Goal: Check status

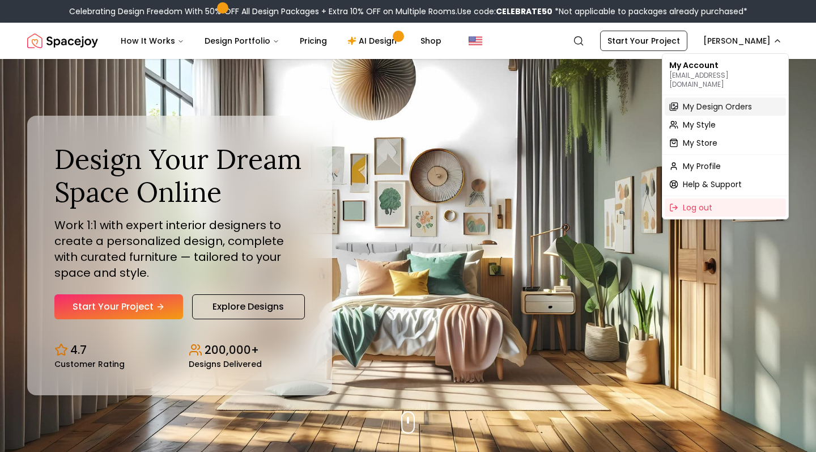
click at [698, 101] on span "My Design Orders" at bounding box center [717, 106] width 69 height 11
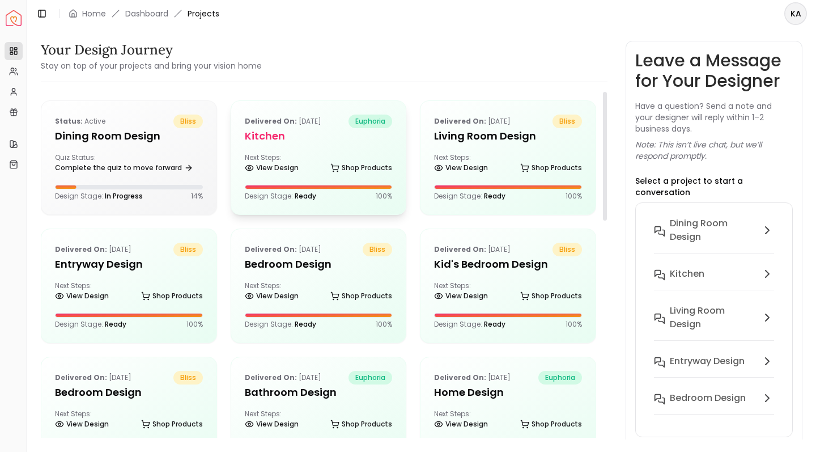
click at [313, 145] on div "Delivered on: [DATE] euphoria Kitchen Next Steps: View Design Shop Products Des…" at bounding box center [318, 157] width 175 height 113
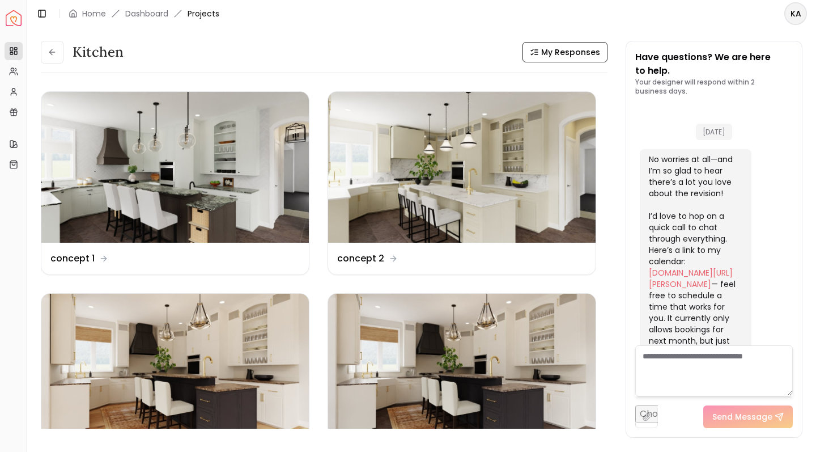
scroll to position [3486, 0]
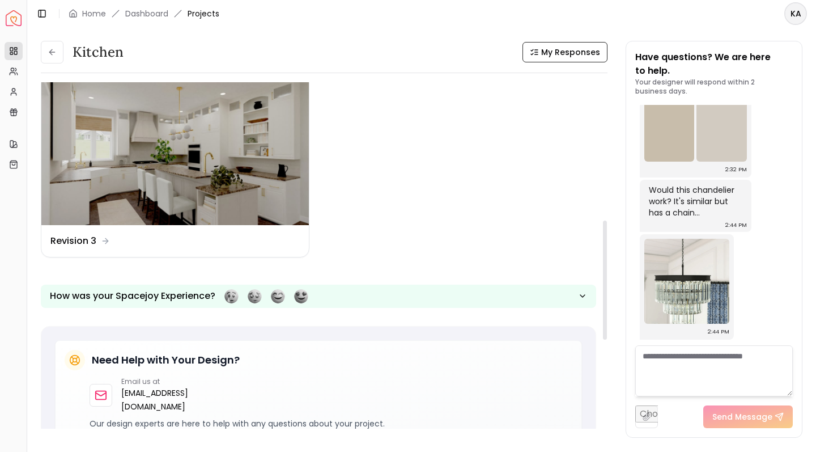
drag, startPoint x: 603, startPoint y: 194, endPoint x: 595, endPoint y: 340, distance: 145.9
click at [595, 340] on div "Kitchen My Responses Design Name concept 1 Design Name concept 2 Design Name Re…" at bounding box center [324, 259] width 567 height 355
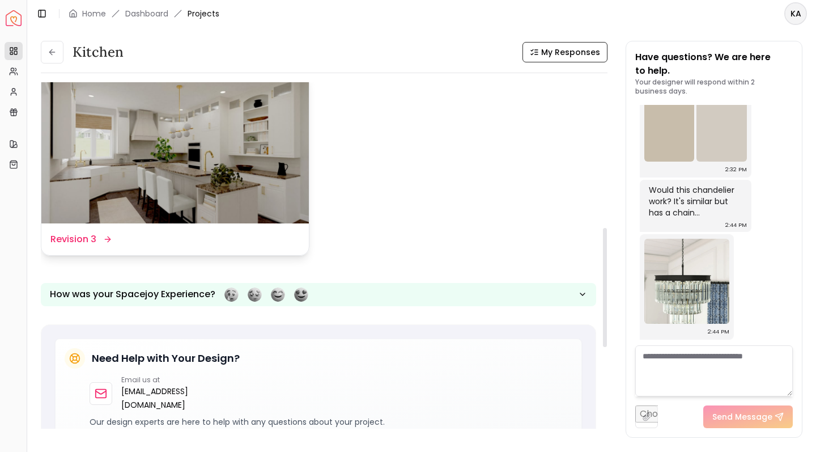
click at [103, 129] on img at bounding box center [175, 148] width 268 height 151
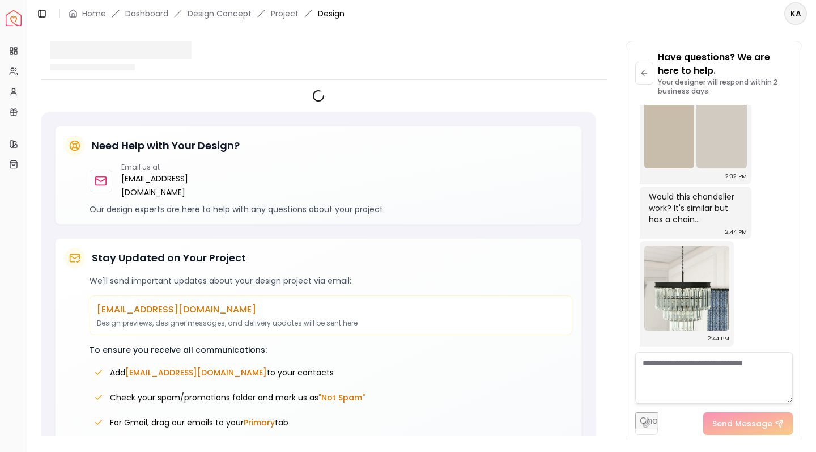
scroll to position [3477, 0]
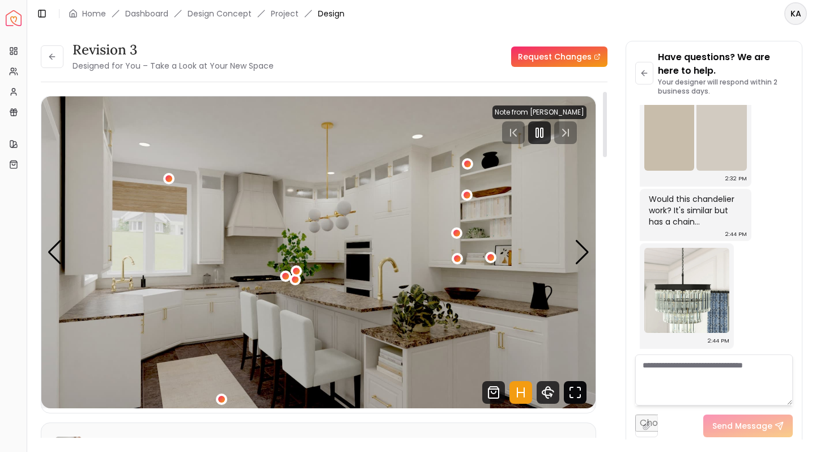
click at [579, 397] on icon "Fullscreen" at bounding box center [579, 396] width 3 height 3
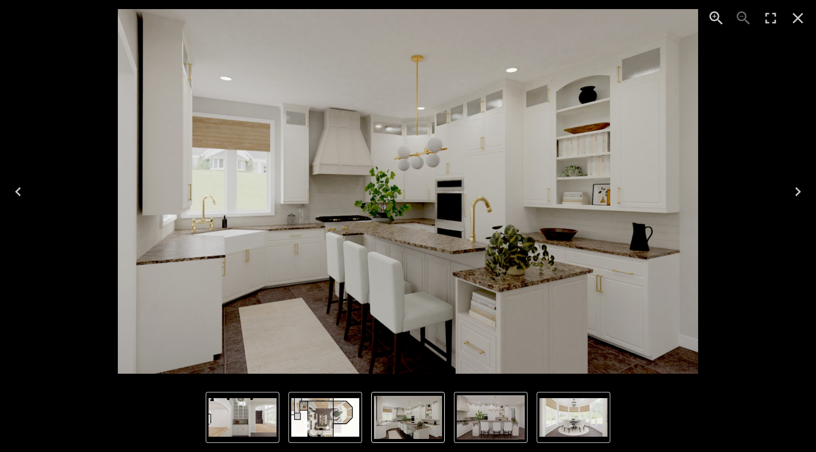
click at [234, 409] on img "4 of 5" at bounding box center [243, 417] width 68 height 39
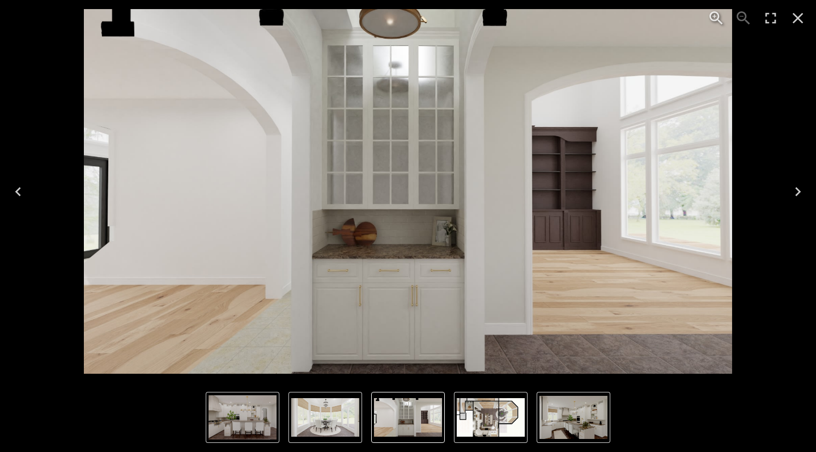
click at [333, 421] on img "3 of 5" at bounding box center [325, 417] width 68 height 39
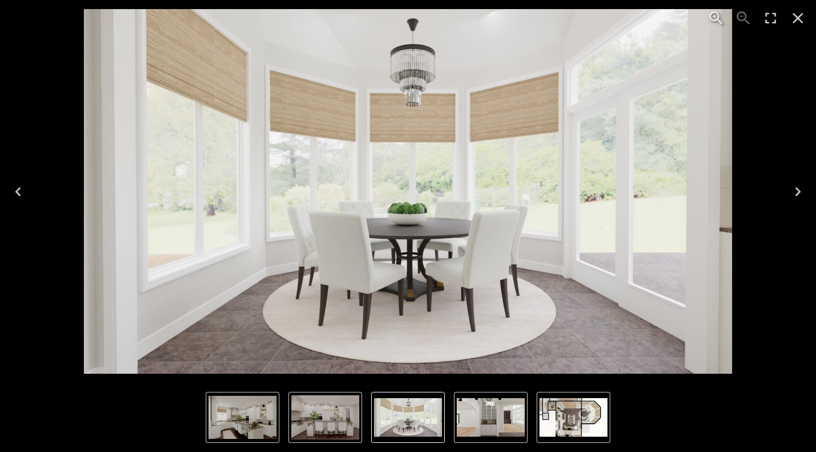
click at [398, 422] on img "3 of 5" at bounding box center [408, 417] width 68 height 39
click at [501, 426] on img "4 of 5" at bounding box center [491, 417] width 68 height 39
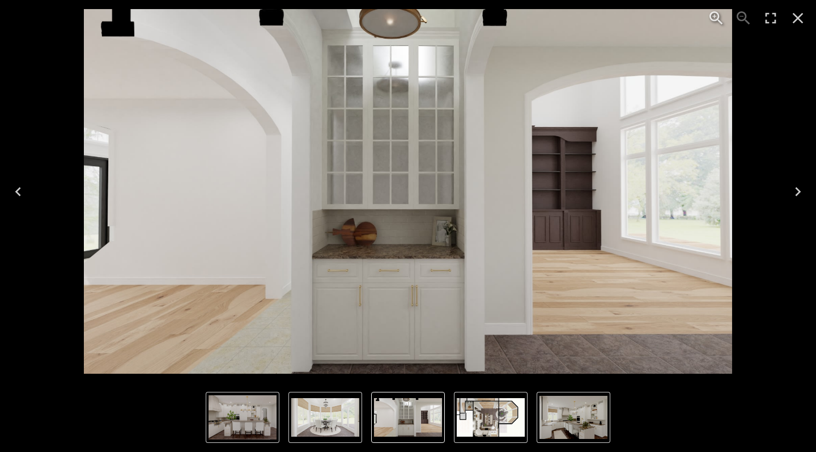
click at [515, 417] on img "5 of 5" at bounding box center [491, 417] width 68 height 39
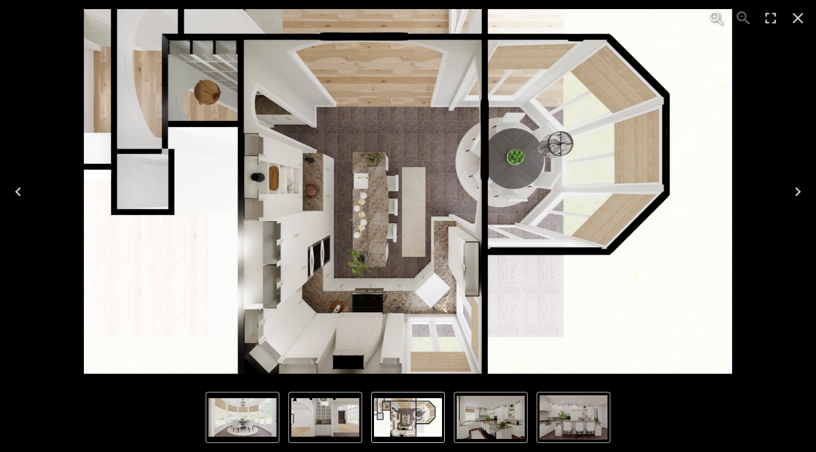
click at [569, 421] on img "2 of 5" at bounding box center [574, 417] width 68 height 45
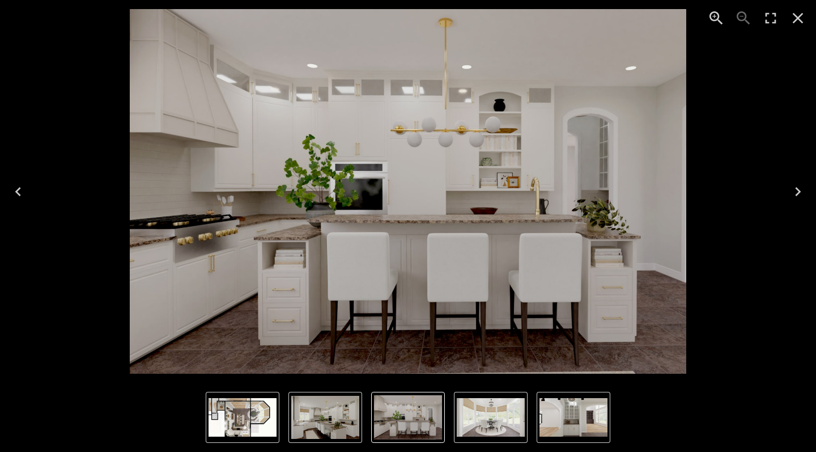
click at [801, 195] on icon "Next" at bounding box center [798, 192] width 18 height 18
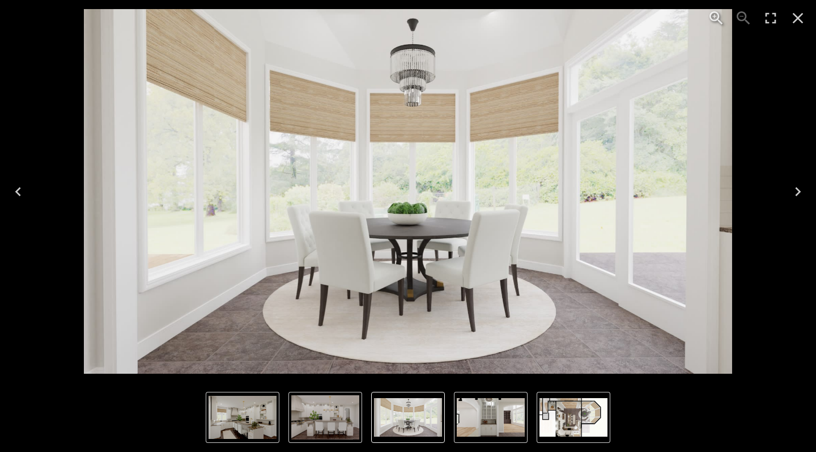
click at [801, 195] on icon "Next" at bounding box center [798, 192] width 18 height 18
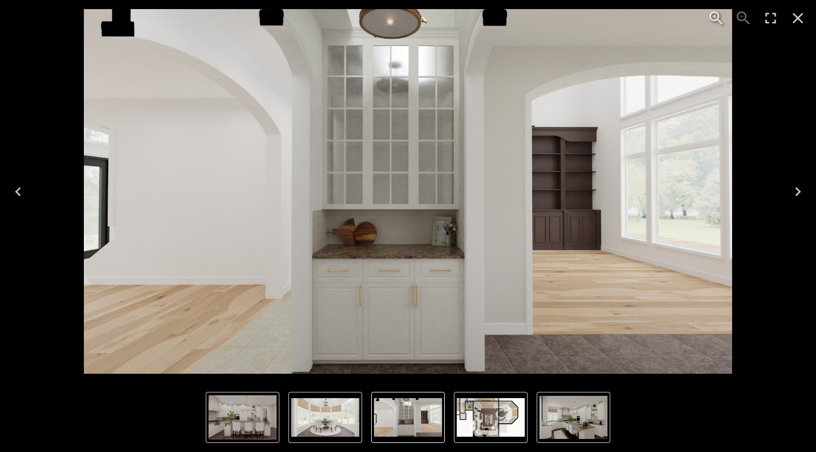
click at [801, 195] on icon "Next" at bounding box center [798, 192] width 18 height 18
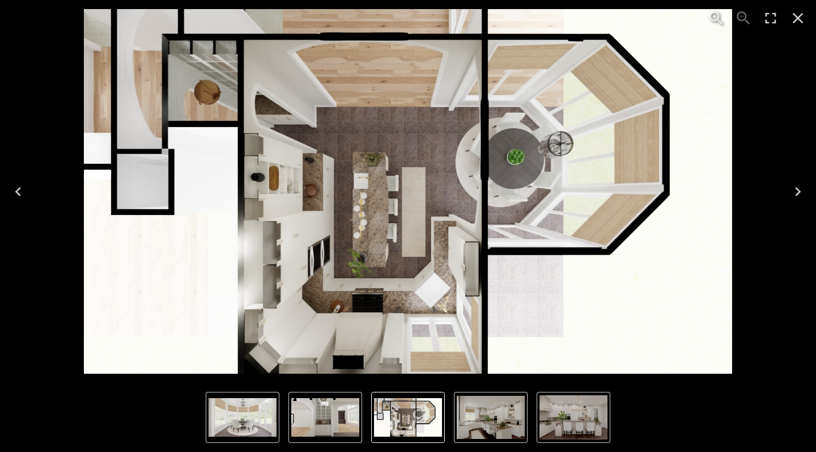
click at [798, 22] on icon "Close" at bounding box center [798, 18] width 18 height 18
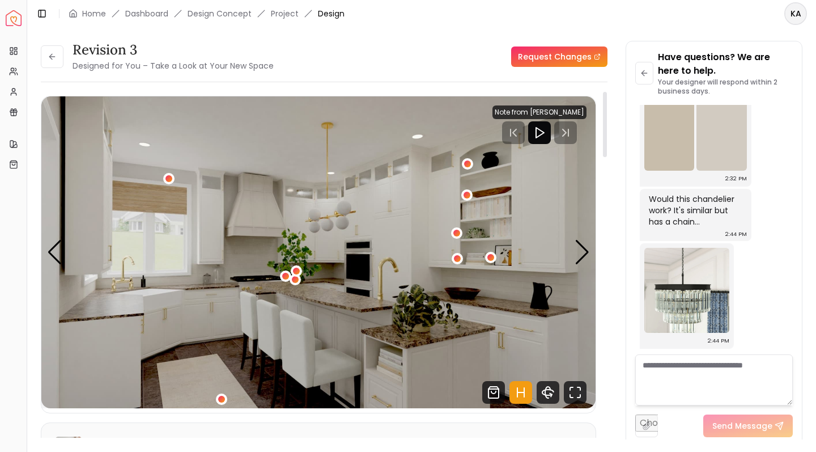
click at [536, 137] on icon "Play" at bounding box center [540, 133] width 14 height 14
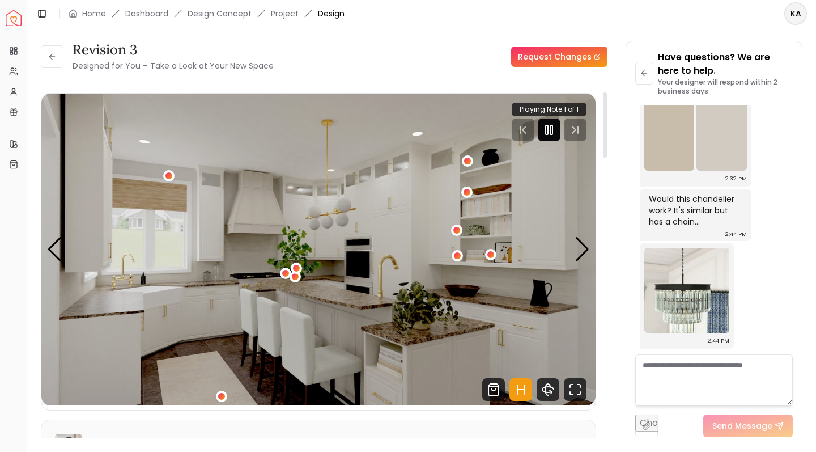
scroll to position [0, 0]
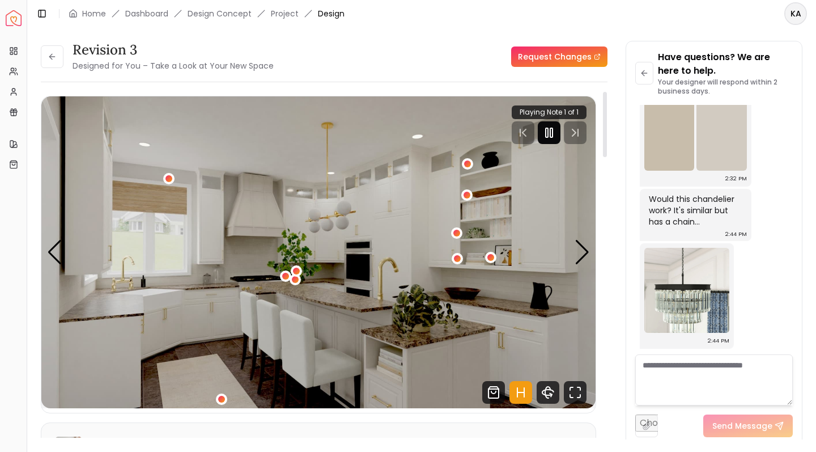
drag, startPoint x: 605, startPoint y: 133, endPoint x: 594, endPoint y: 130, distance: 11.6
click at [594, 130] on div "Revision 3 Designed for You – Take a Look at Your New Space Request Changes Hot…" at bounding box center [324, 268] width 567 height 355
drag, startPoint x: 607, startPoint y: 149, endPoint x: 606, endPoint y: 134, distance: 14.7
click at [606, 134] on div at bounding box center [605, 124] width 4 height 65
click at [586, 254] on div "Next slide" at bounding box center [582, 252] width 15 height 25
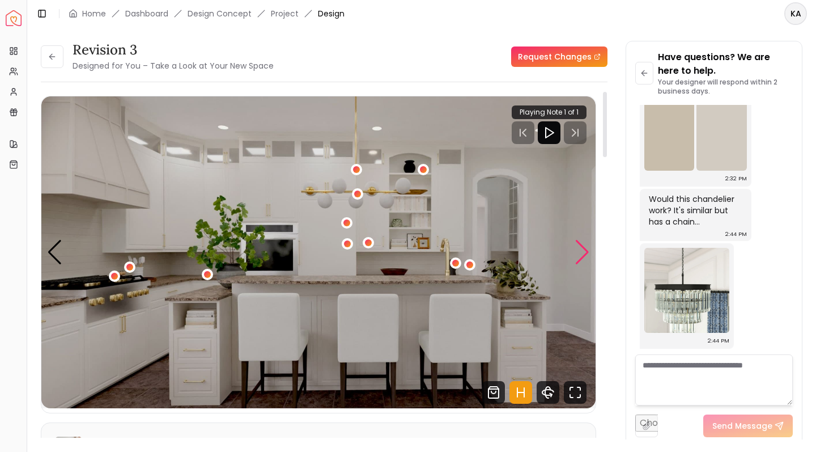
click at [584, 254] on div "Next slide" at bounding box center [582, 252] width 15 height 25
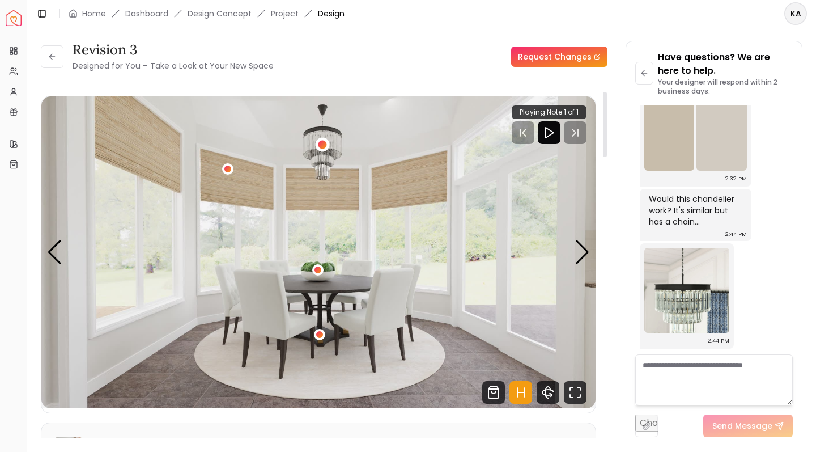
click at [319, 144] on div "3 / 5" at bounding box center [322, 145] width 9 height 9
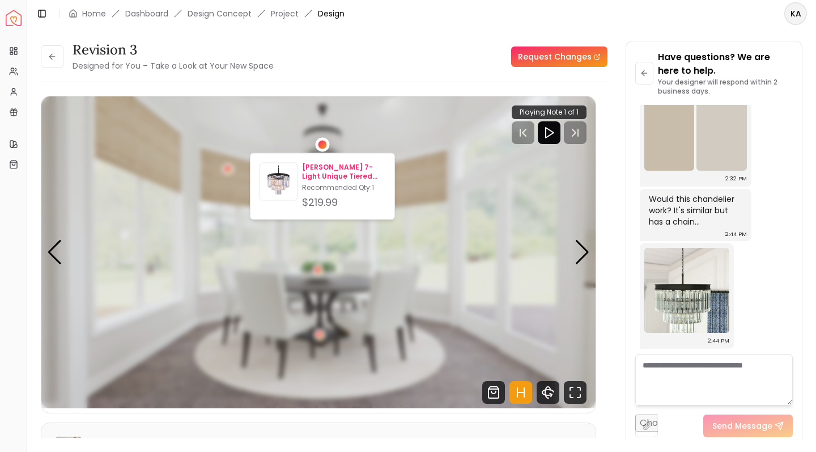
click at [313, 173] on p "[PERSON_NAME] 7-Light Unique Tiered Chandelier with Crystal Accents" at bounding box center [343, 172] width 83 height 18
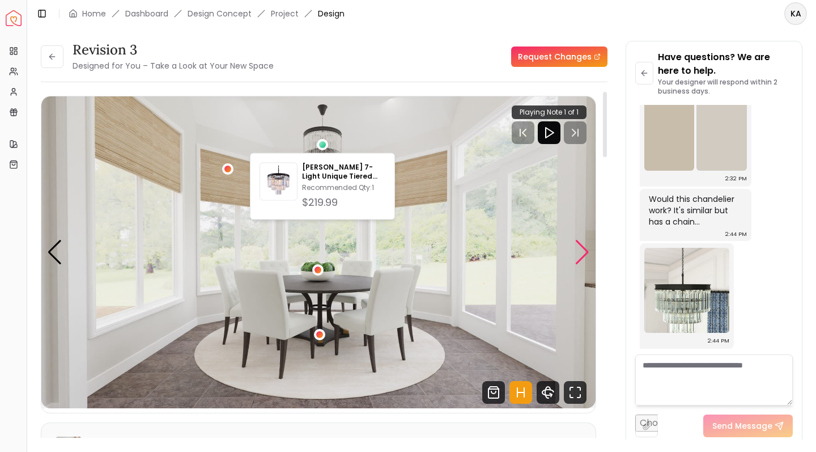
click at [583, 251] on div "Next slide" at bounding box center [582, 252] width 15 height 25
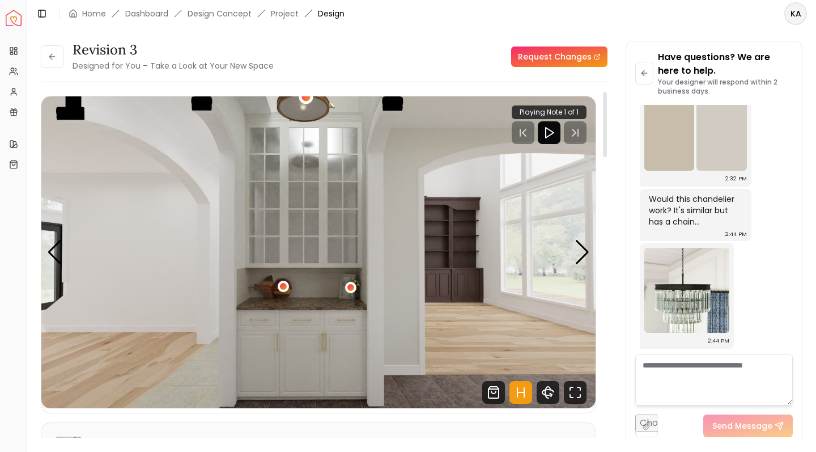
click at [306, 100] on div "4 / 5" at bounding box center [306, 97] width 9 height 9
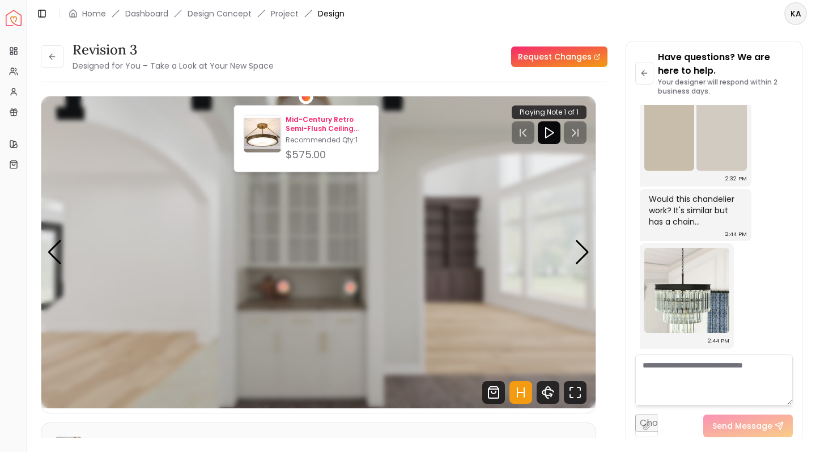
click at [265, 129] on img at bounding box center [262, 136] width 37 height 37
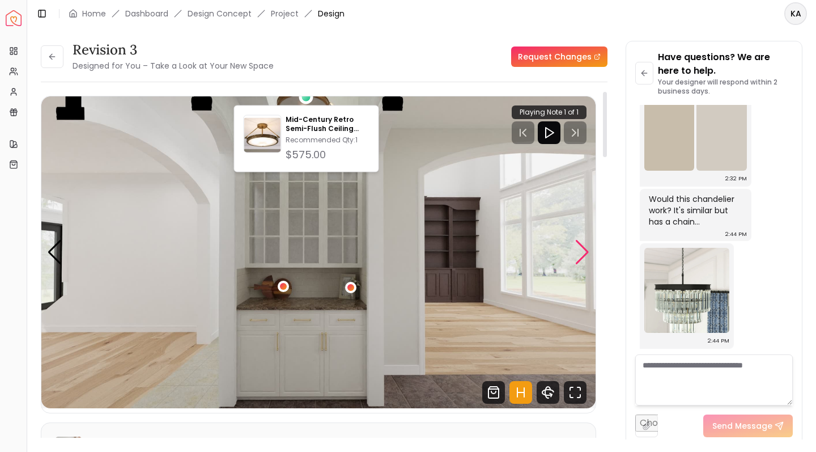
click at [586, 258] on div "Next slide" at bounding box center [582, 252] width 15 height 25
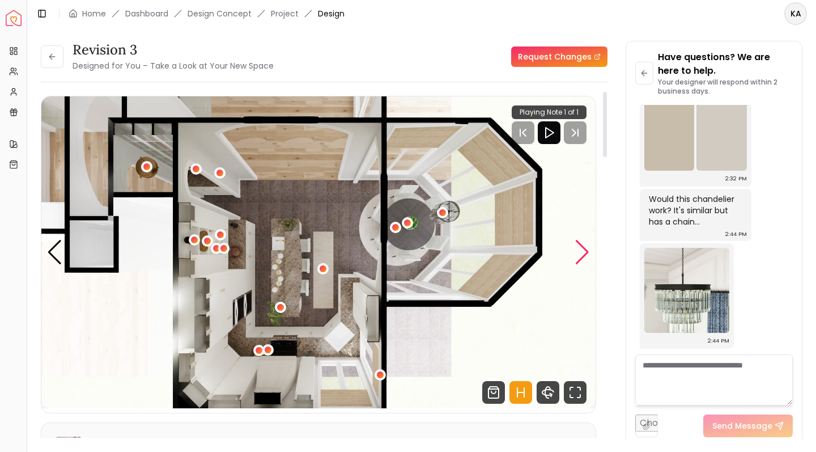
click at [585, 258] on div "Next slide" at bounding box center [582, 252] width 15 height 25
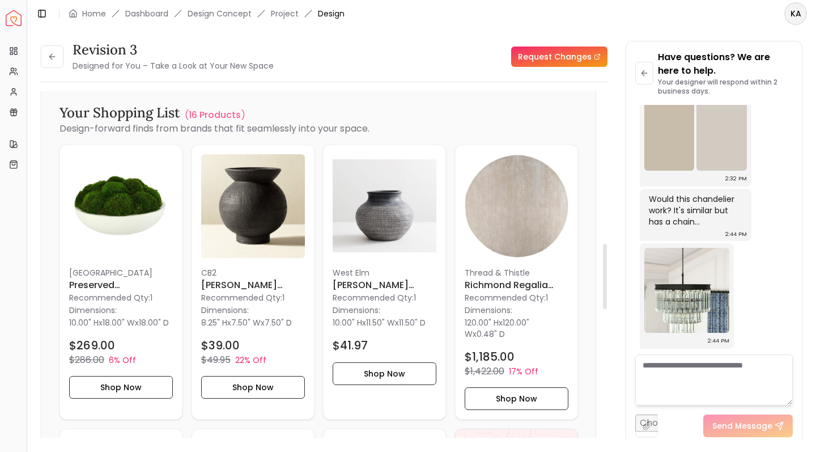
scroll to position [880, 0]
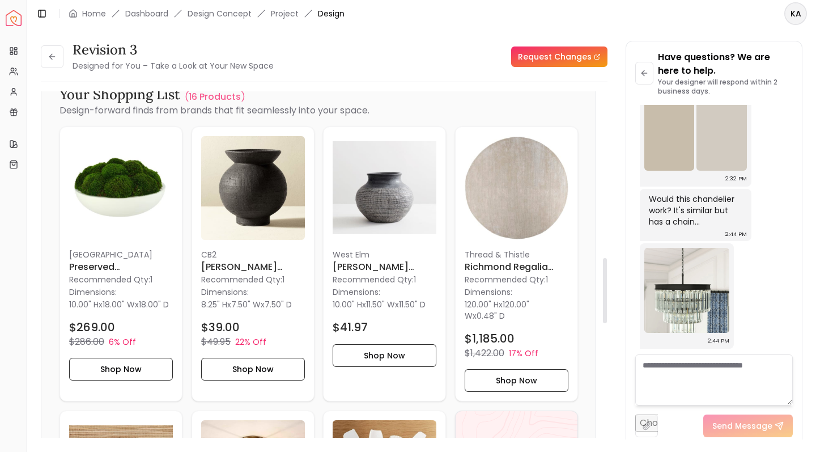
drag, startPoint x: 605, startPoint y: 151, endPoint x: 567, endPoint y: 317, distance: 170.4
click at [567, 317] on div "Revision 3 Designed for You – Take a Look at Your New Space Request Changes Hot…" at bounding box center [324, 268] width 567 height 355
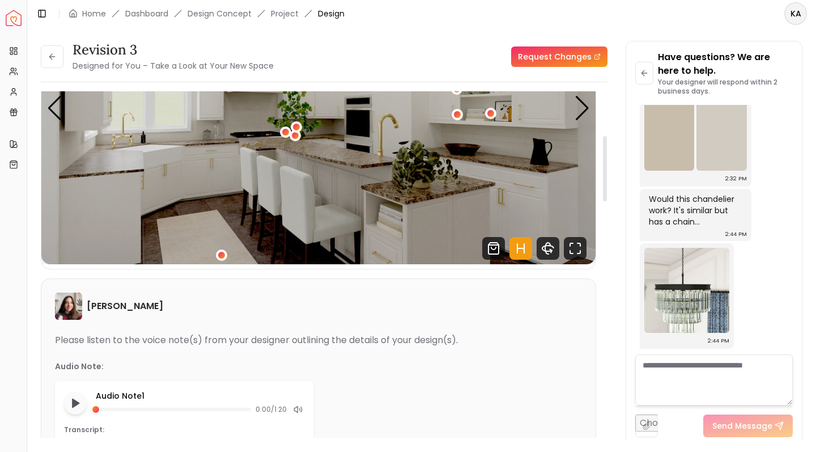
scroll to position [0, 0]
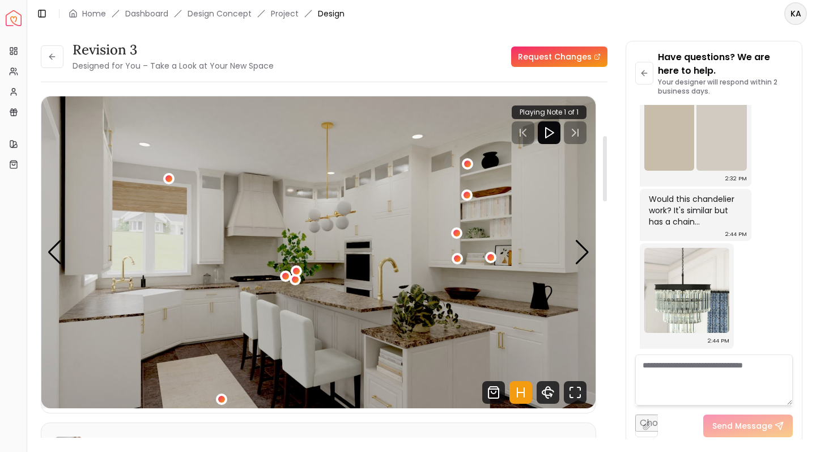
drag, startPoint x: 605, startPoint y: 310, endPoint x: 666, endPoint y: 121, distance: 198.8
click at [666, 121] on div "Revision 3 Designed for You – Take a Look at Your New Space Request Changes Rev…" at bounding box center [422, 233] width 762 height 385
